Goal: Navigation & Orientation: Find specific page/section

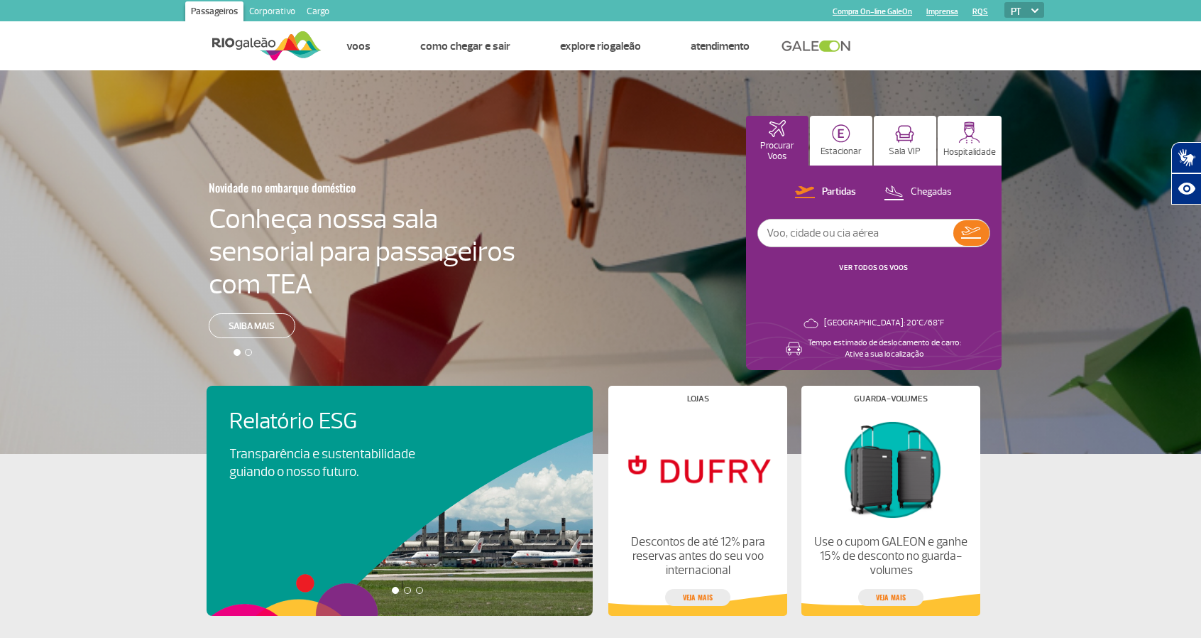
click at [271, 3] on link "Corporativo" at bounding box center [273, 12] width 58 height 23
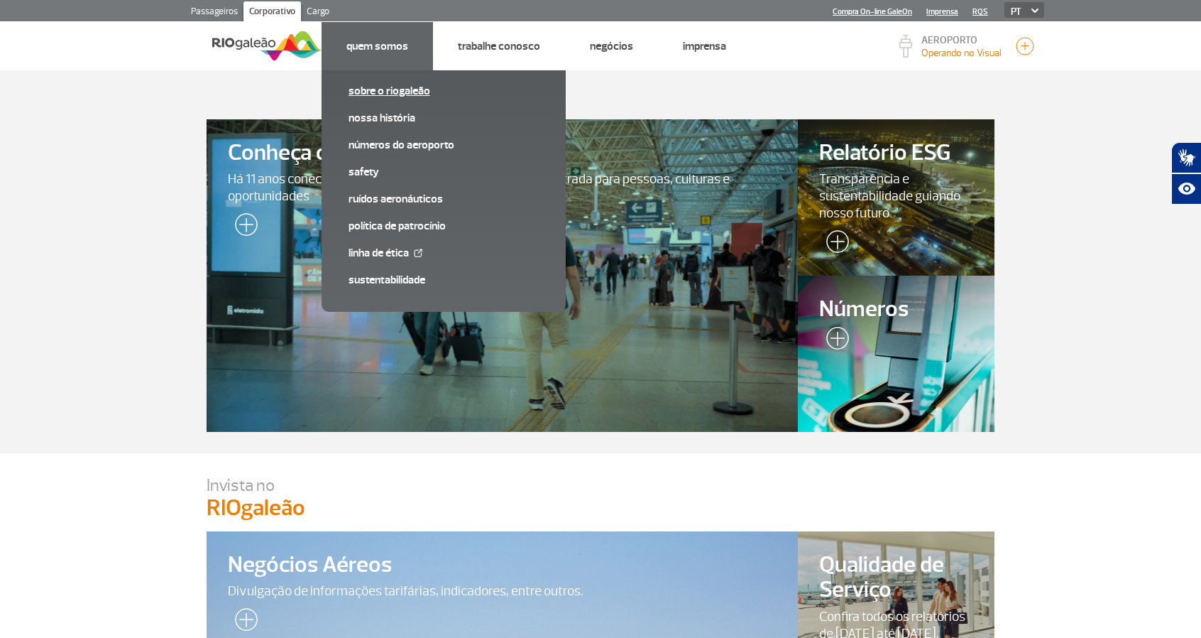
click at [370, 87] on link "Sobre o RIOgaleão" at bounding box center [444, 91] width 190 height 16
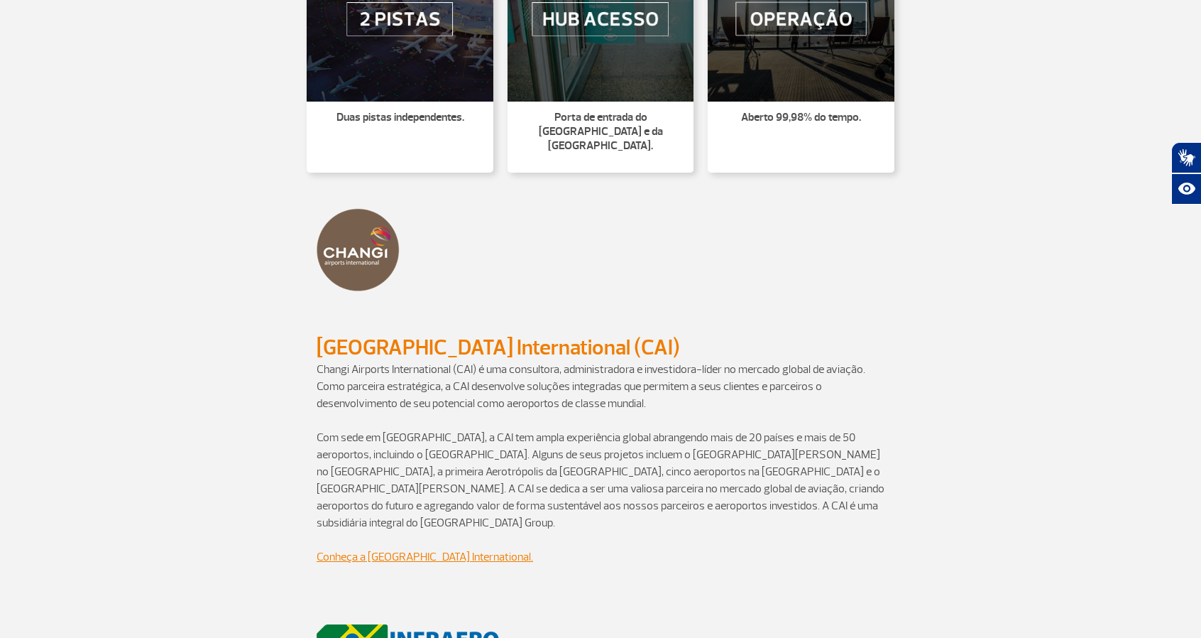
scroll to position [994, 0]
